Goal: Obtain resource: Download file/media

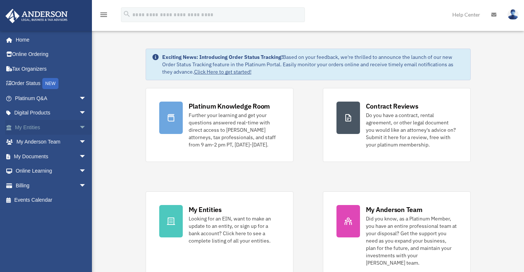
click at [25, 126] on link "My Entities arrow_drop_down" at bounding box center [51, 127] width 92 height 15
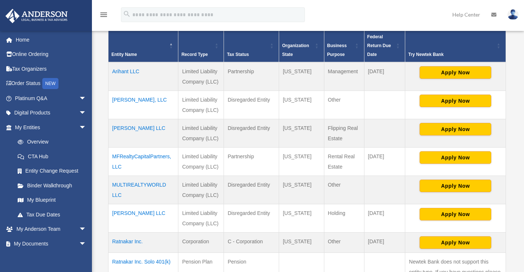
scroll to position [258, 0]
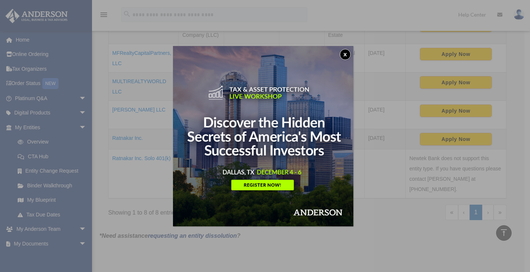
click at [344, 56] on button "x" at bounding box center [345, 54] width 11 height 11
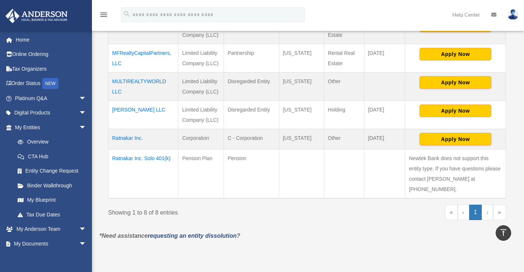
click at [127, 138] on td "Ratnakar Inc." at bounding box center [144, 139] width 70 height 20
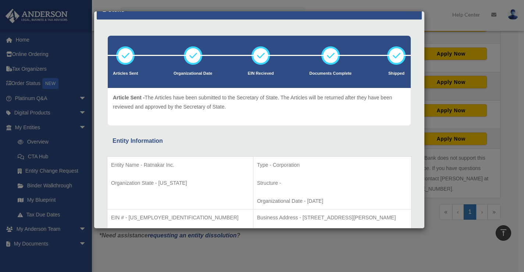
scroll to position [0, 0]
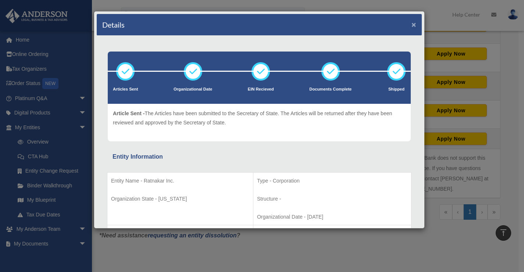
click at [412, 25] on button "×" at bounding box center [414, 25] width 5 height 8
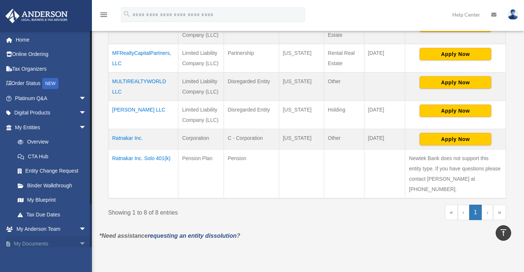
click at [35, 240] on link "My Documents arrow_drop_down" at bounding box center [51, 243] width 92 height 15
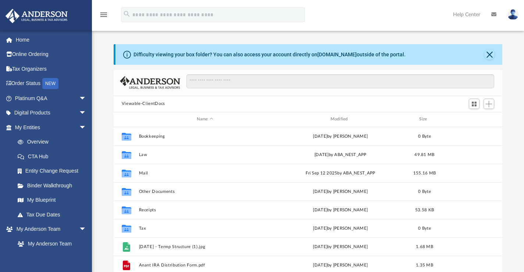
scroll to position [162, 383]
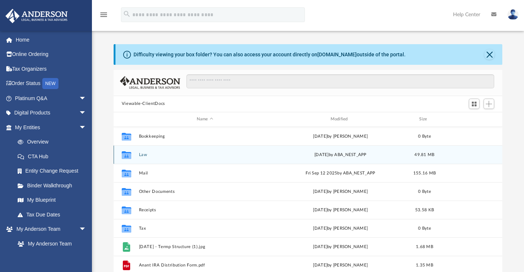
click at [142, 154] on button "Law" at bounding box center [205, 154] width 132 height 5
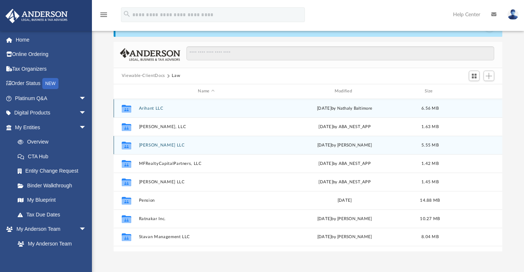
scroll to position [37, 0]
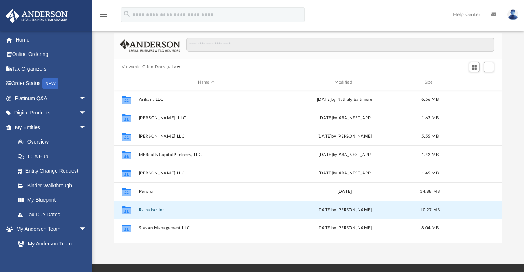
click at [154, 209] on button "Ratnakar Inc." at bounding box center [206, 209] width 135 height 5
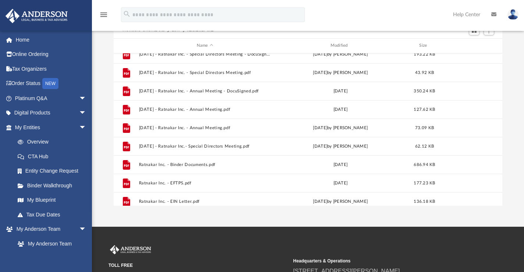
scroll to position [418, 0]
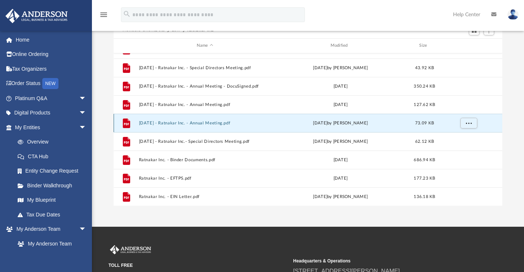
click at [217, 124] on button "2025.04.01 - Ratnakar Inc. - Annual Meeting.pdf" at bounding box center [205, 122] width 132 height 5
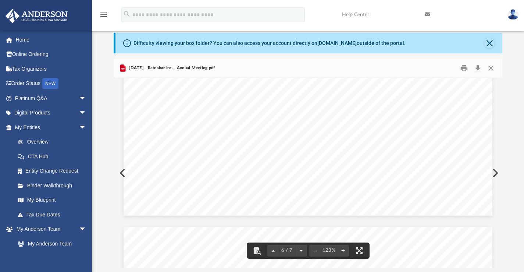
scroll to position [0, 0]
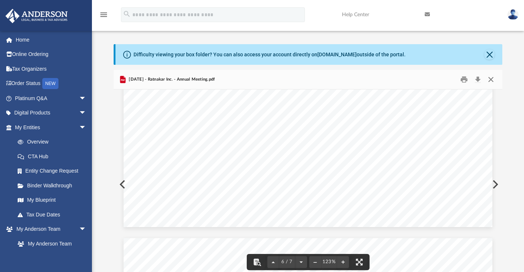
click at [489, 79] on button "Close" at bounding box center [491, 79] width 13 height 11
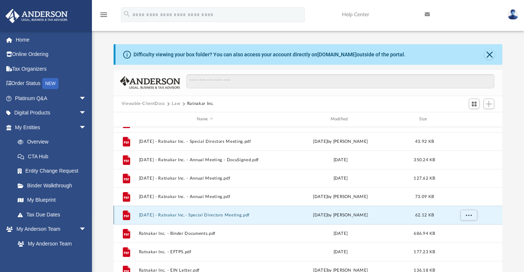
click at [223, 215] on button "2025.6.11 - Ratnakar Inc.- Special Directors Meeting.pdf" at bounding box center [205, 214] width 132 height 5
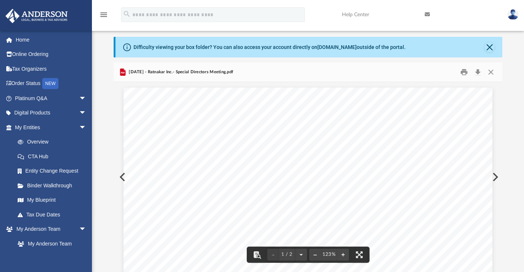
scroll to position [184, 0]
click at [493, 73] on button "Close" at bounding box center [491, 71] width 13 height 11
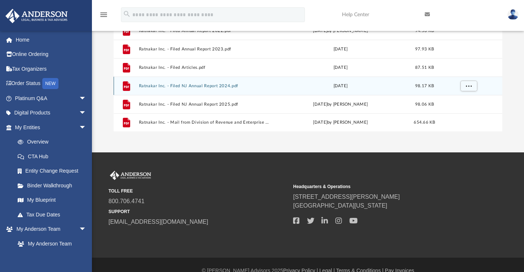
scroll to position [160, 0]
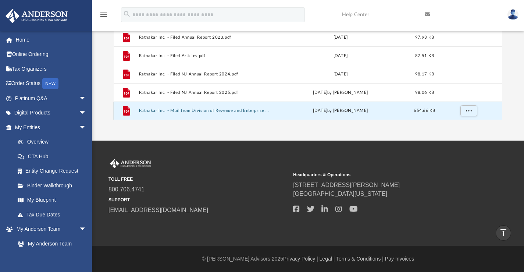
click at [192, 110] on button "Ratnakar Inc. - Mail from Division of Revenue and Enterprise Services, Business…" at bounding box center [205, 110] width 132 height 5
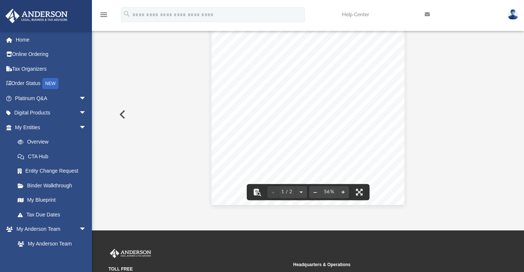
scroll to position [0, 0]
click at [343, 192] on button "File preview" at bounding box center [343, 192] width 12 height 16
click at [343, 192] on div "1 / 2 56%" at bounding box center [308, 115] width 389 height 190
click at [343, 192] on button "File preview" at bounding box center [343, 192] width 12 height 16
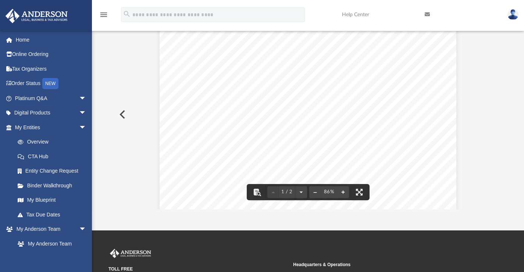
click at [343, 192] on button "File preview" at bounding box center [343, 192] width 12 height 16
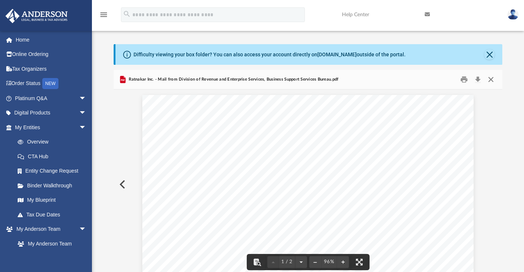
click at [493, 79] on button "Close" at bounding box center [491, 79] width 13 height 11
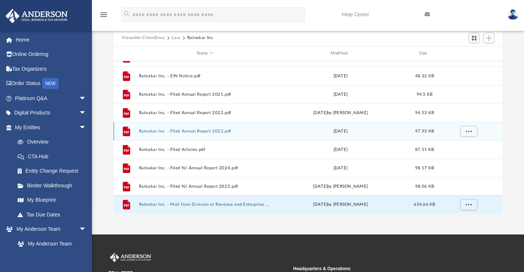
scroll to position [81, 0]
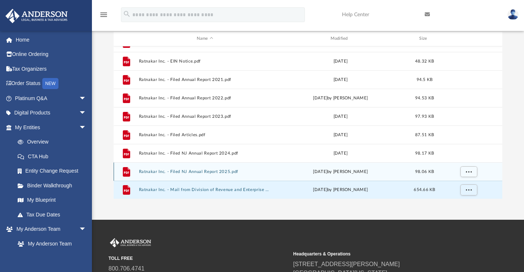
click at [203, 169] on button "Ratnakar Inc. - Filed NJ Annual Report 2025.pdf" at bounding box center [205, 171] width 132 height 5
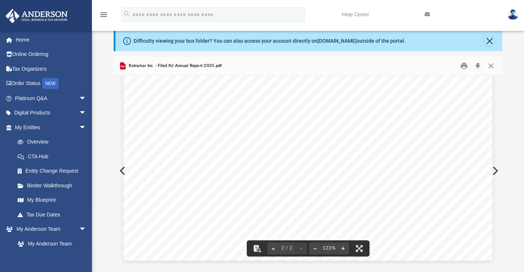
scroll to position [0, 0]
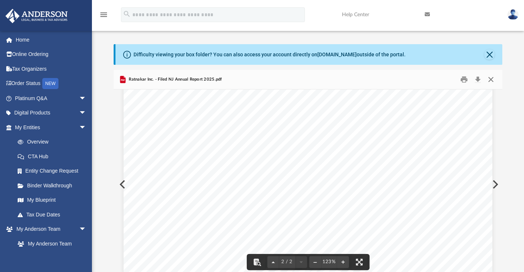
click at [487, 79] on button "Close" at bounding box center [491, 79] width 13 height 11
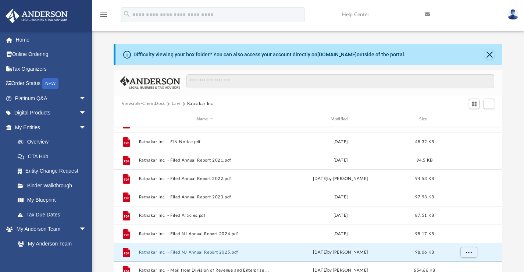
click at [509, 12] on img at bounding box center [513, 14] width 11 height 11
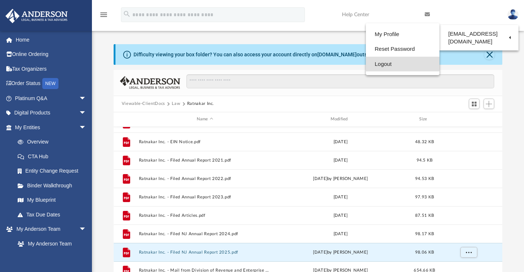
click at [376, 66] on link "Logout" at bounding box center [403, 64] width 74 height 15
